Goal: Information Seeking & Learning: Learn about a topic

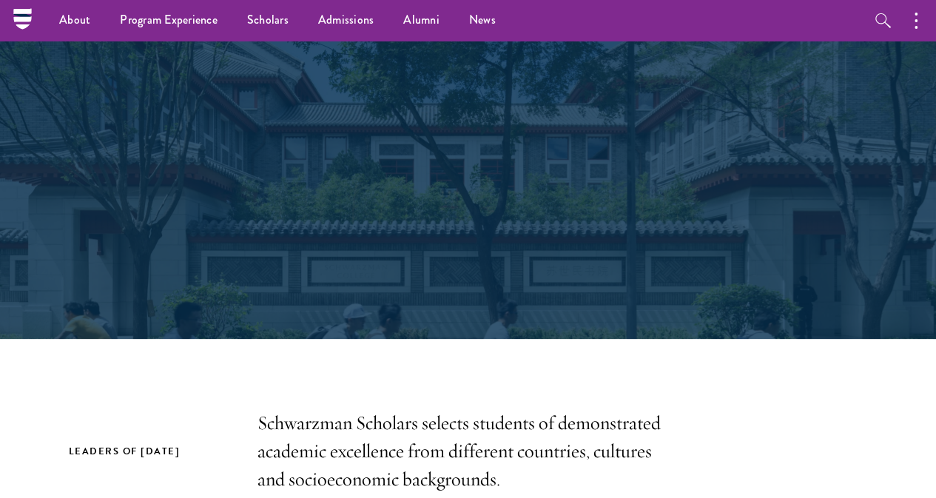
scroll to position [116, 0]
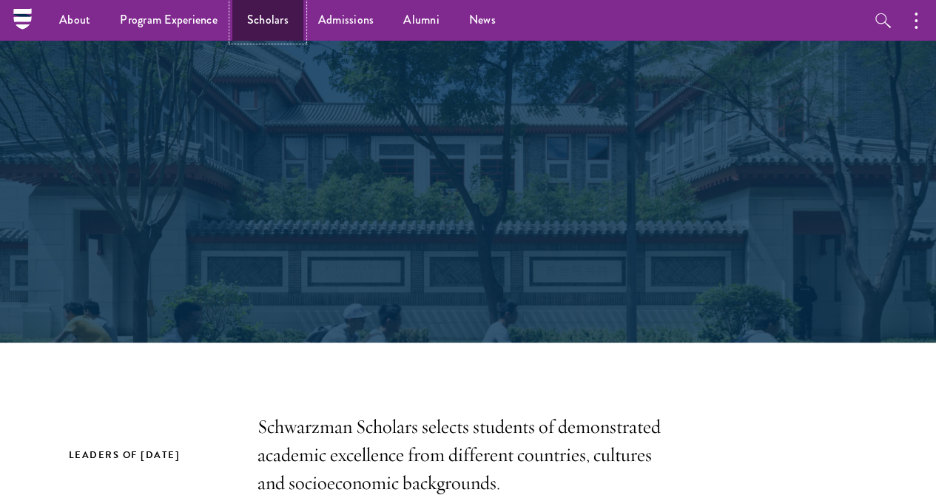
click at [275, 16] on link "Scholars" at bounding box center [267, 20] width 71 height 41
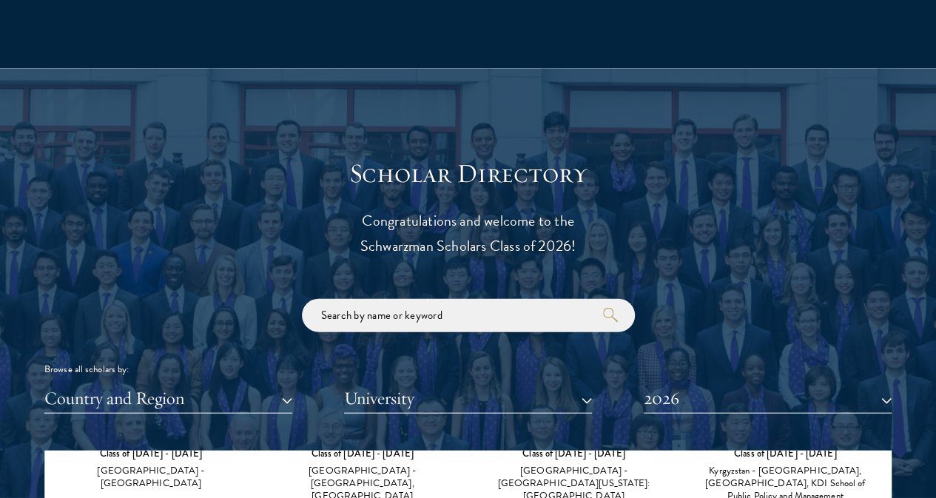
scroll to position [1400, 0]
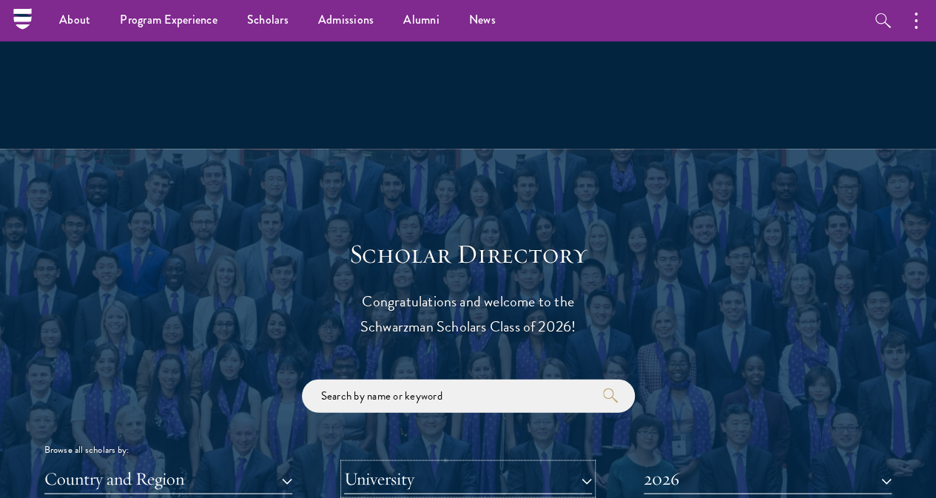
click at [457, 463] on button "University" at bounding box center [468, 478] width 248 height 30
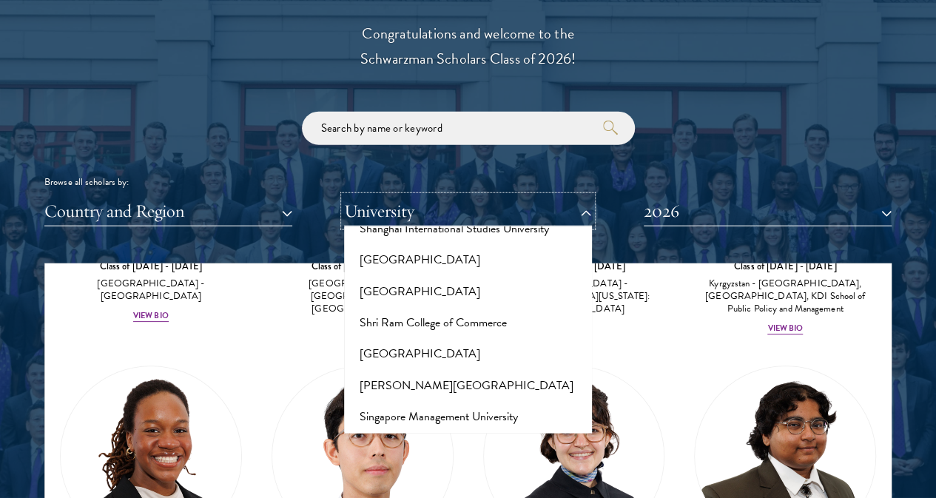
scroll to position [8409, 0]
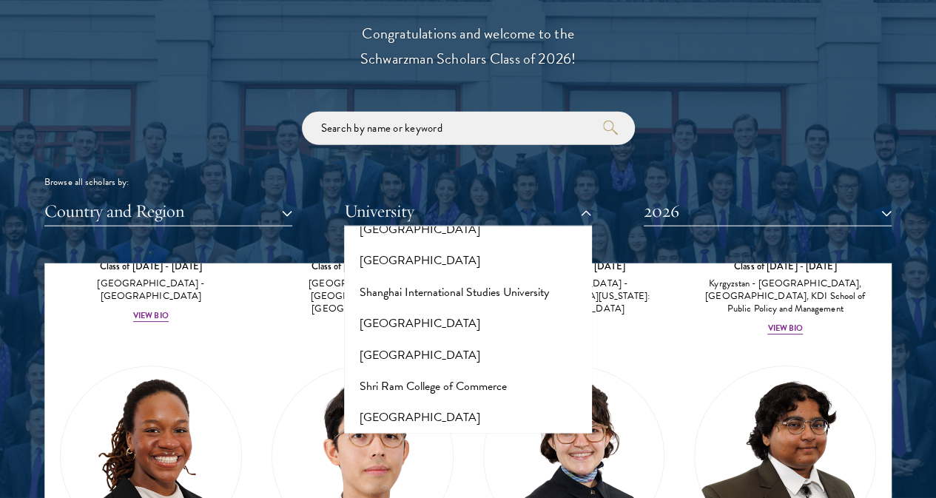
click at [446, 465] on button "Singapore Management University" at bounding box center [468, 480] width 239 height 31
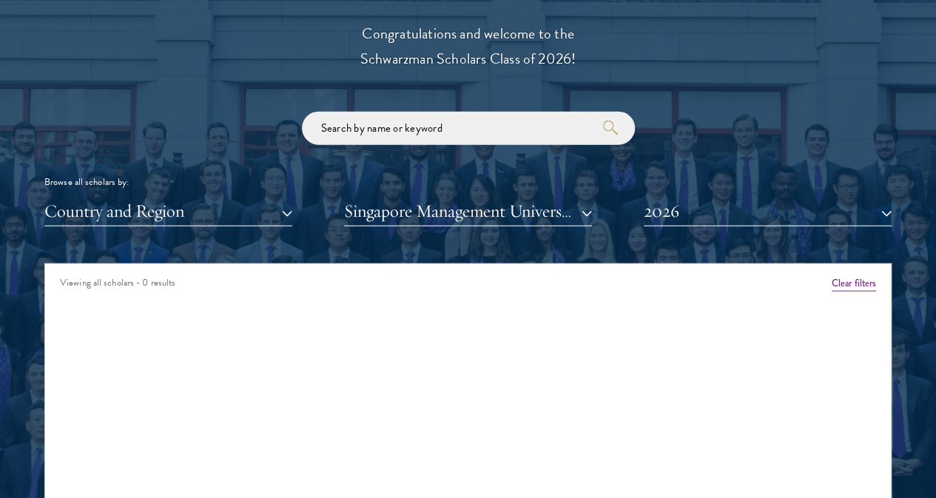
scroll to position [1786, 0]
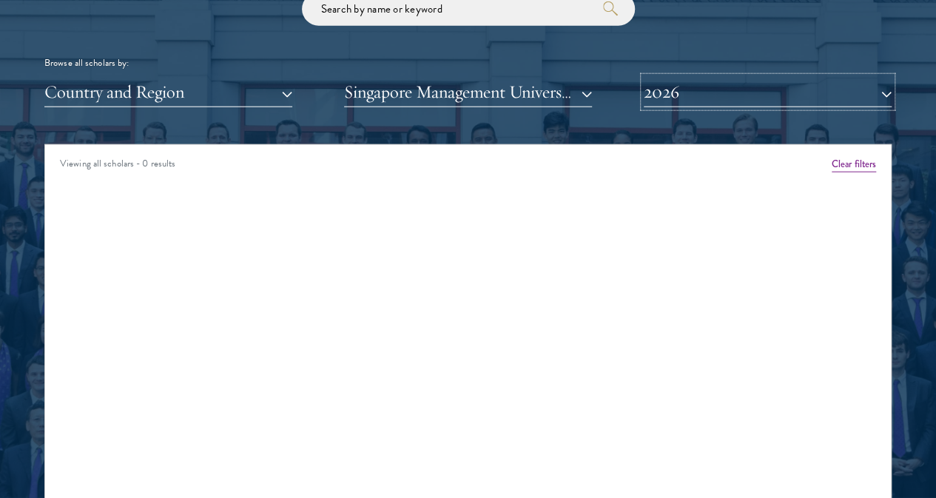
click at [749, 77] on button "2026" at bounding box center [768, 92] width 248 height 30
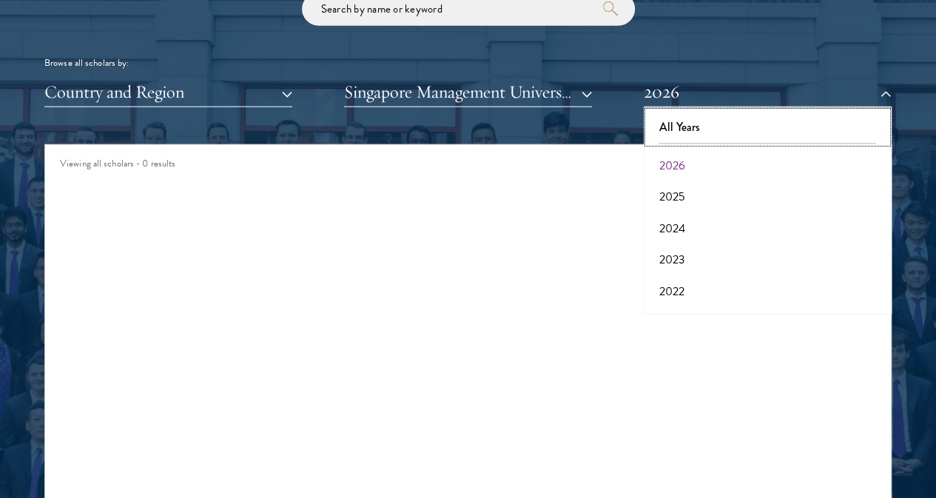
click at [733, 112] on button "All Years" at bounding box center [767, 127] width 239 height 31
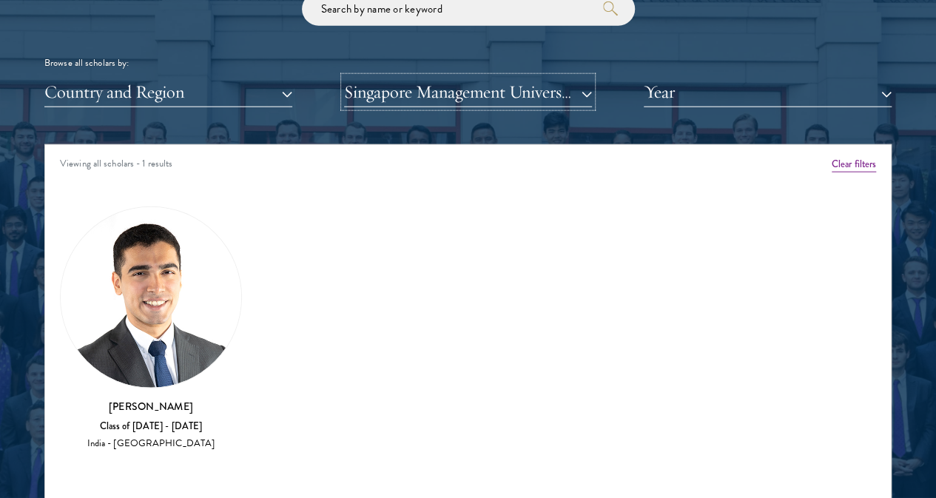
click at [514, 77] on button "Singapore Management University" at bounding box center [468, 92] width 248 height 30
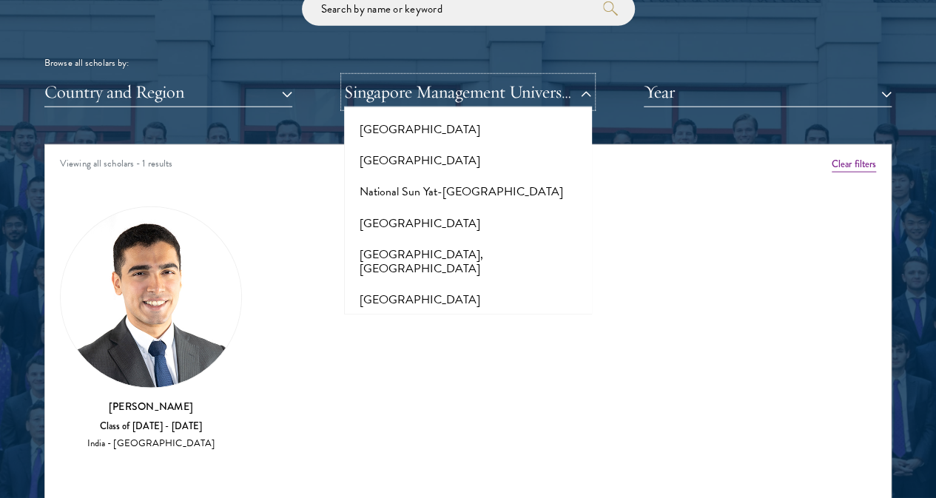
scroll to position [6470, 0]
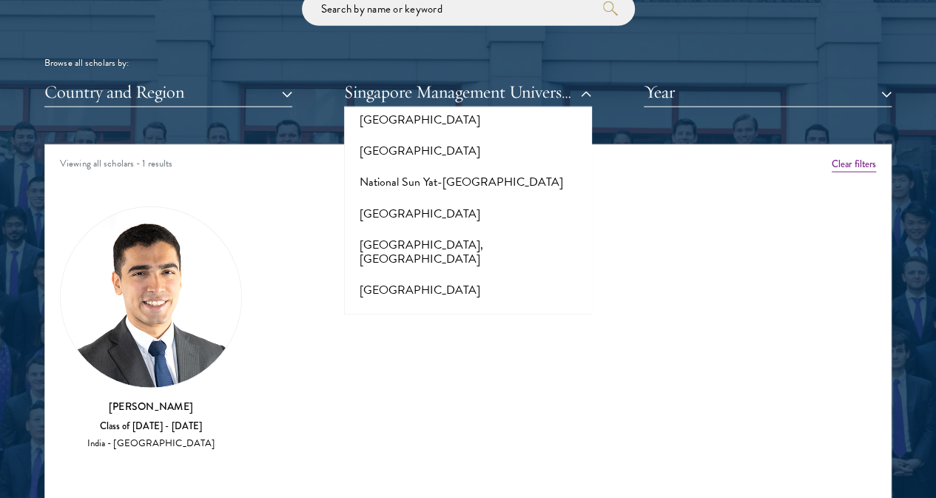
click at [457, 383] on button "[GEOGRAPHIC_DATA]" at bounding box center [468, 398] width 239 height 31
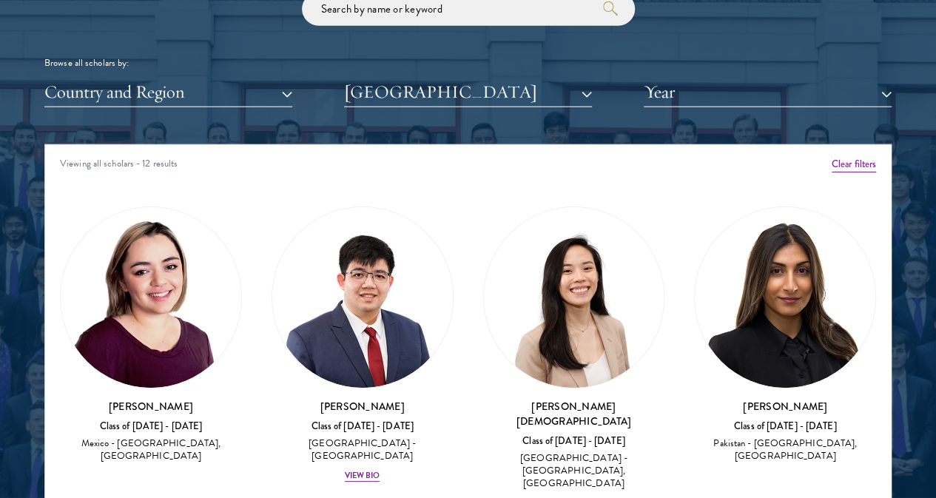
click at [180, 399] on h3 "[PERSON_NAME]" at bounding box center [151, 406] width 182 height 15
click at [333, 252] on img at bounding box center [362, 297] width 181 height 181
click at [484, 264] on img at bounding box center [574, 297] width 181 height 181
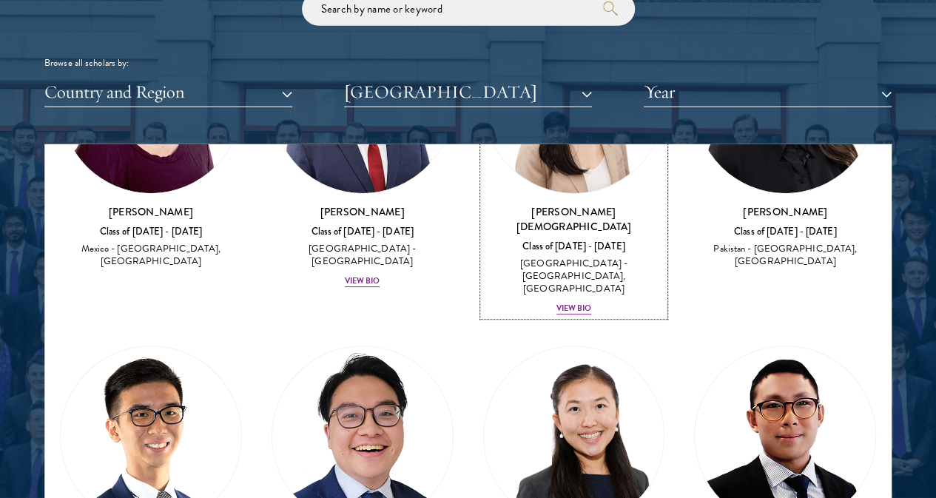
scroll to position [195, 0]
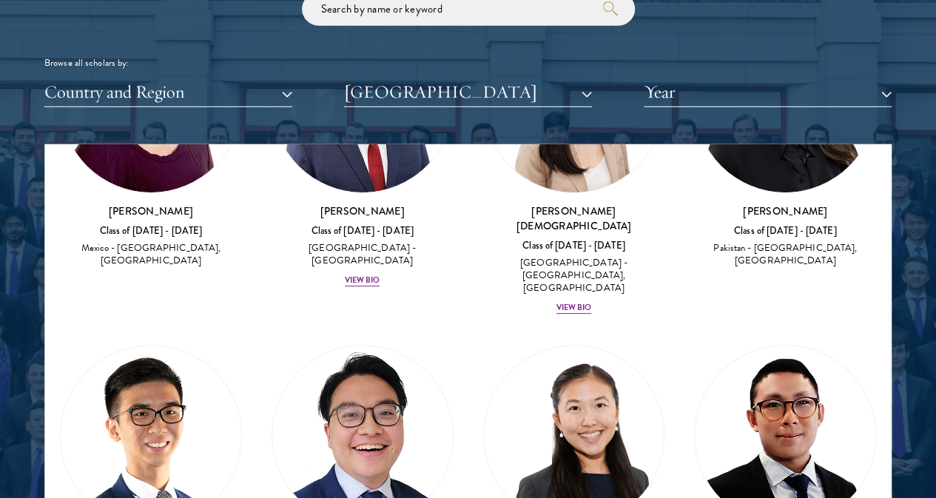
click at [272, 346] on img at bounding box center [362, 436] width 181 height 181
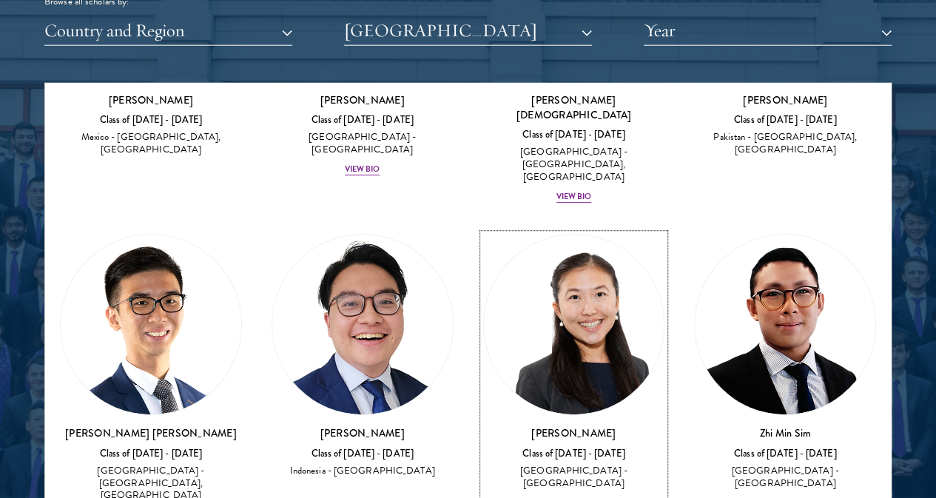
scroll to position [246, 0]
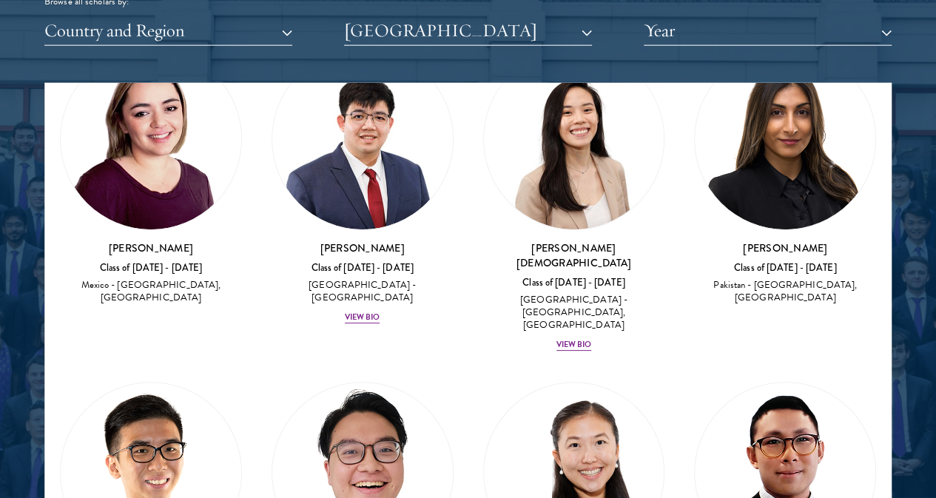
scroll to position [367, 0]
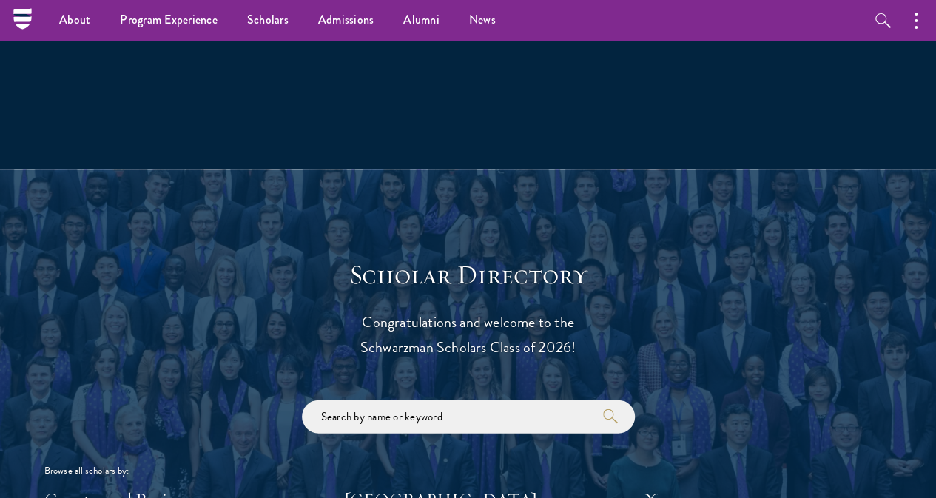
scroll to position [1303, 0]
